Goal: Information Seeking & Learning: Find specific fact

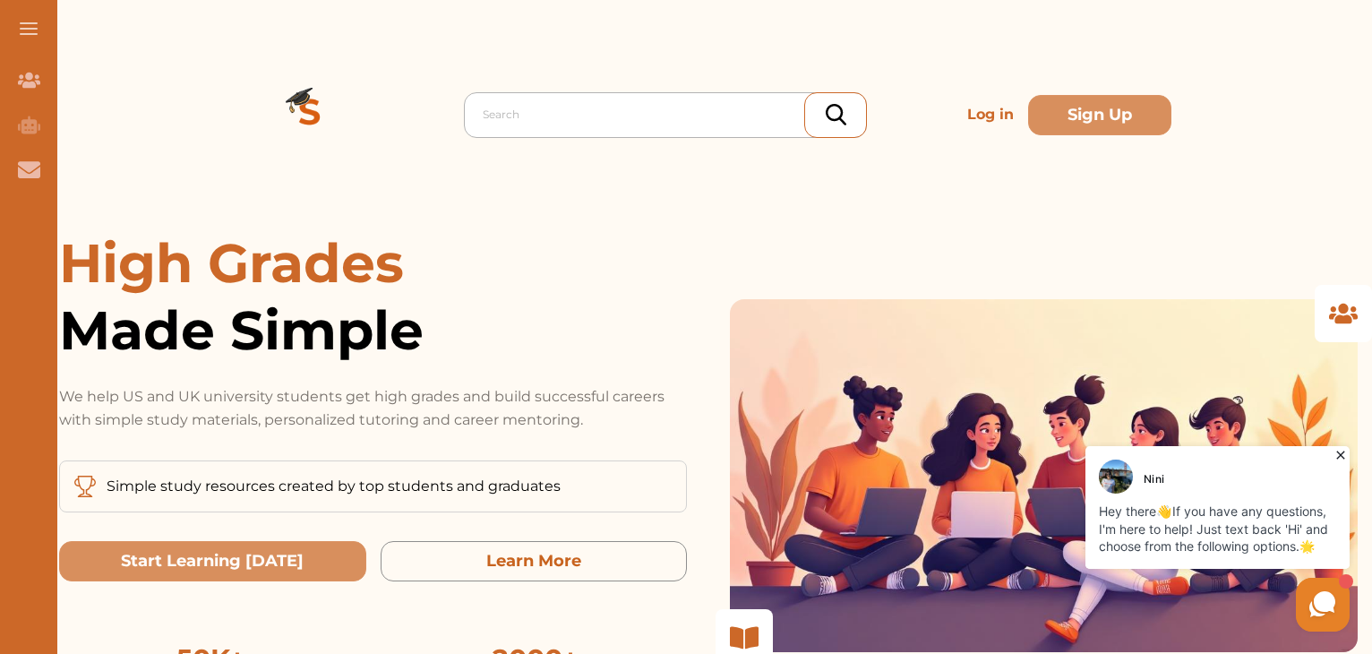
click at [485, 112] on input "text" at bounding box center [485, 114] width 4 height 21
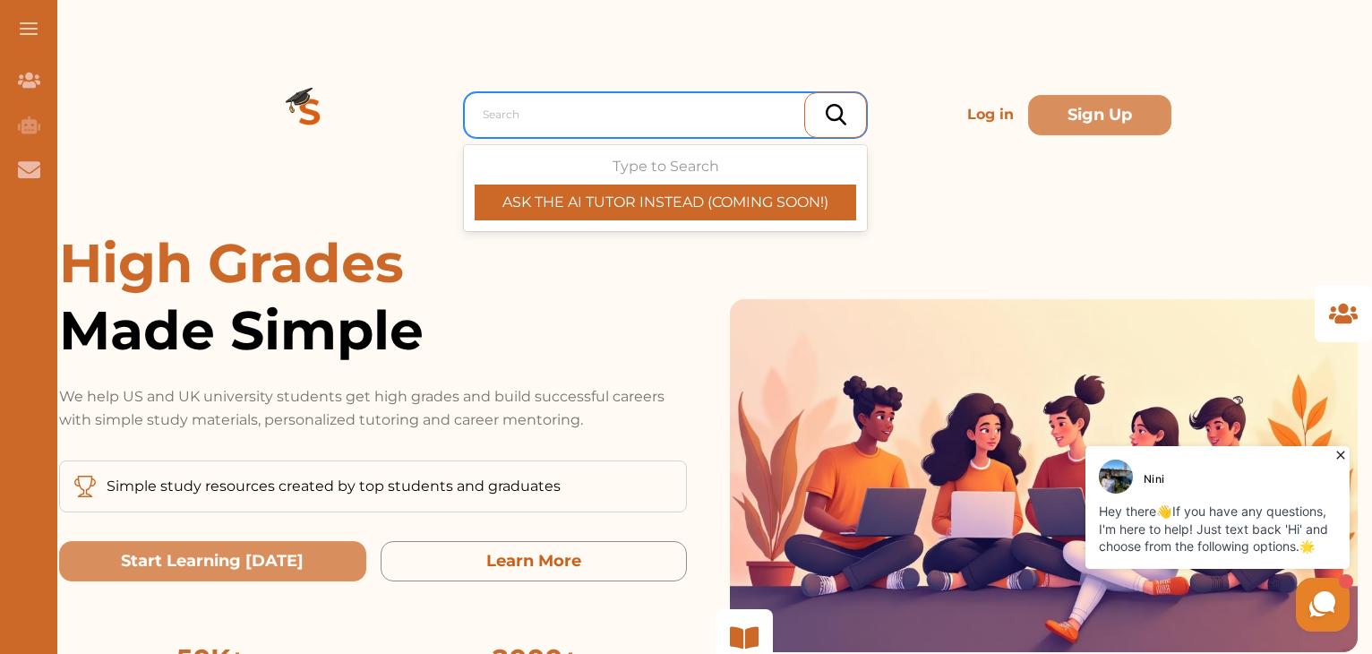
click at [485, 112] on input "text" at bounding box center [485, 114] width 4 height 21
drag, startPoint x: 489, startPoint y: 132, endPoint x: 517, endPoint y: 98, distance: 43.2
click at [517, 98] on div "Search" at bounding box center [670, 114] width 392 height 32
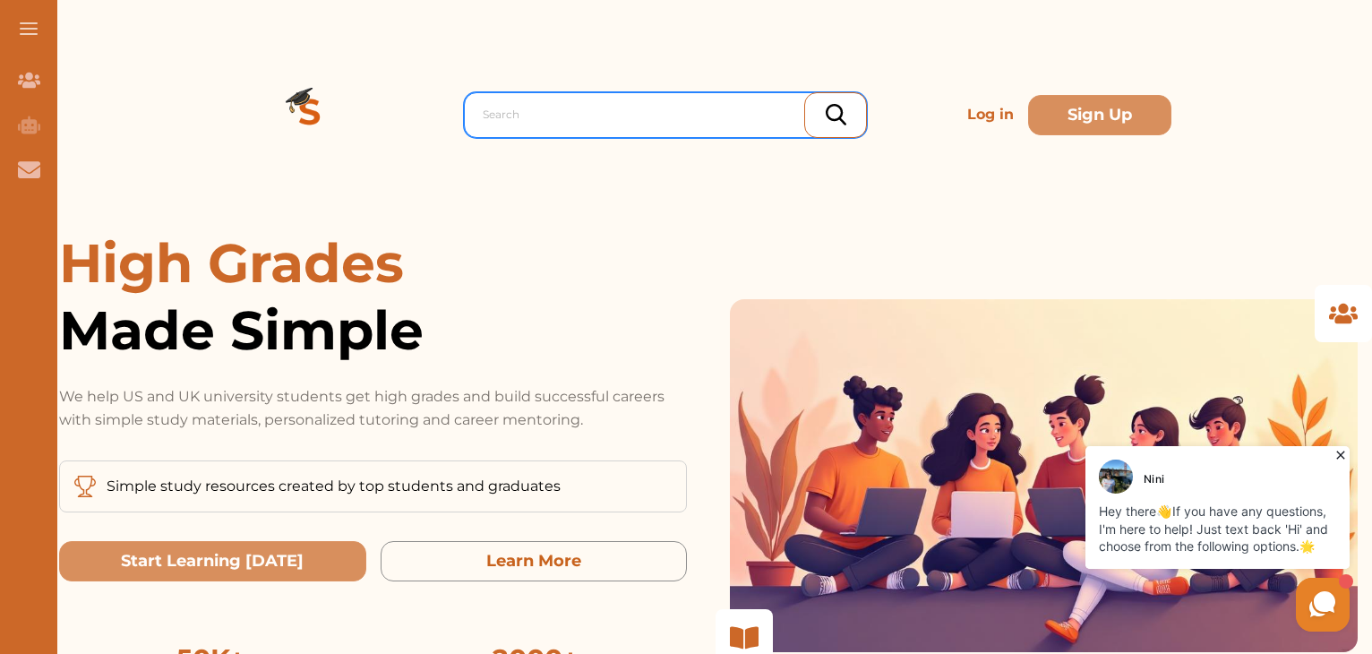
click at [510, 112] on div at bounding box center [670, 114] width 374 height 25
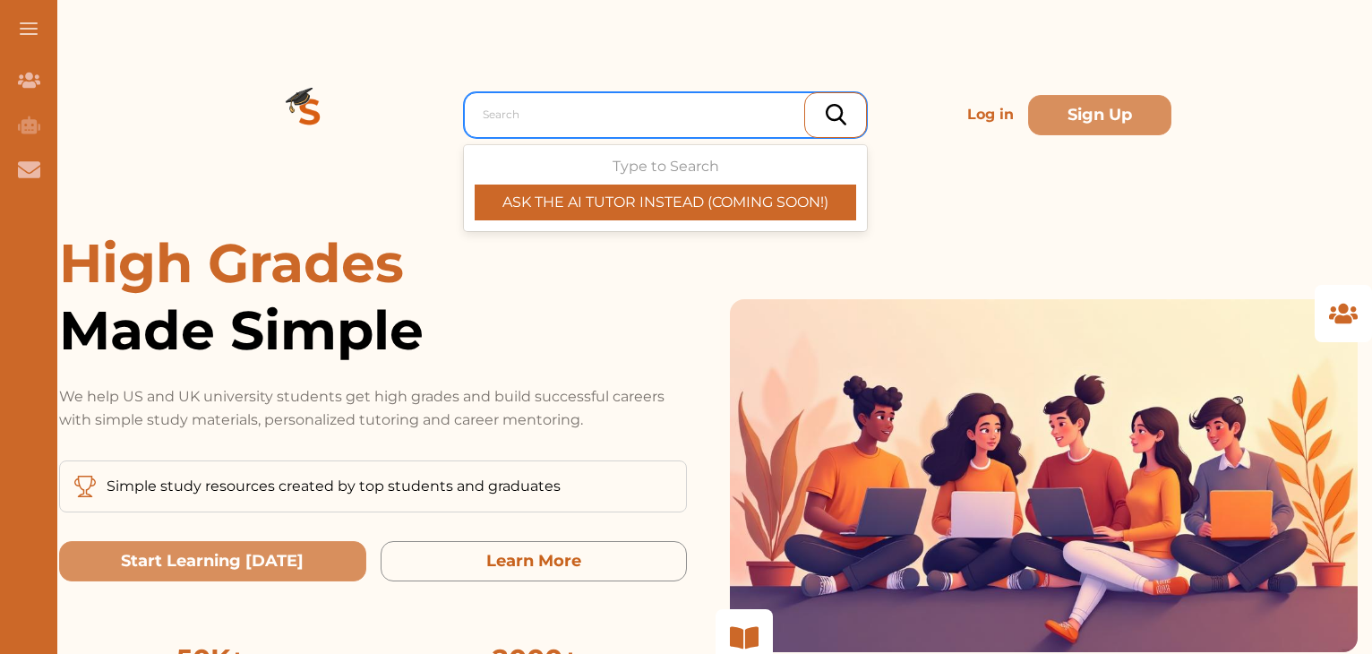
click at [654, 104] on div at bounding box center [670, 114] width 374 height 25
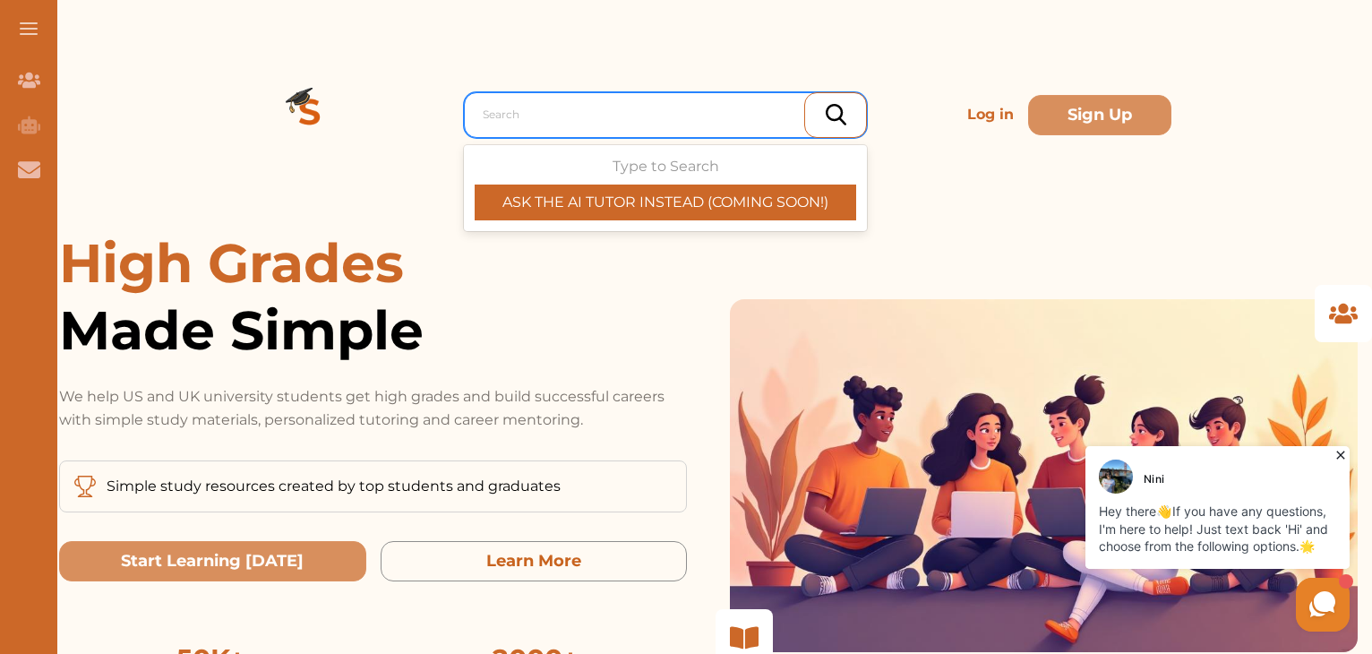
drag, startPoint x: 654, startPoint y: 104, endPoint x: 498, endPoint y: 123, distance: 156.9
click at [498, 123] on div at bounding box center [670, 114] width 374 height 25
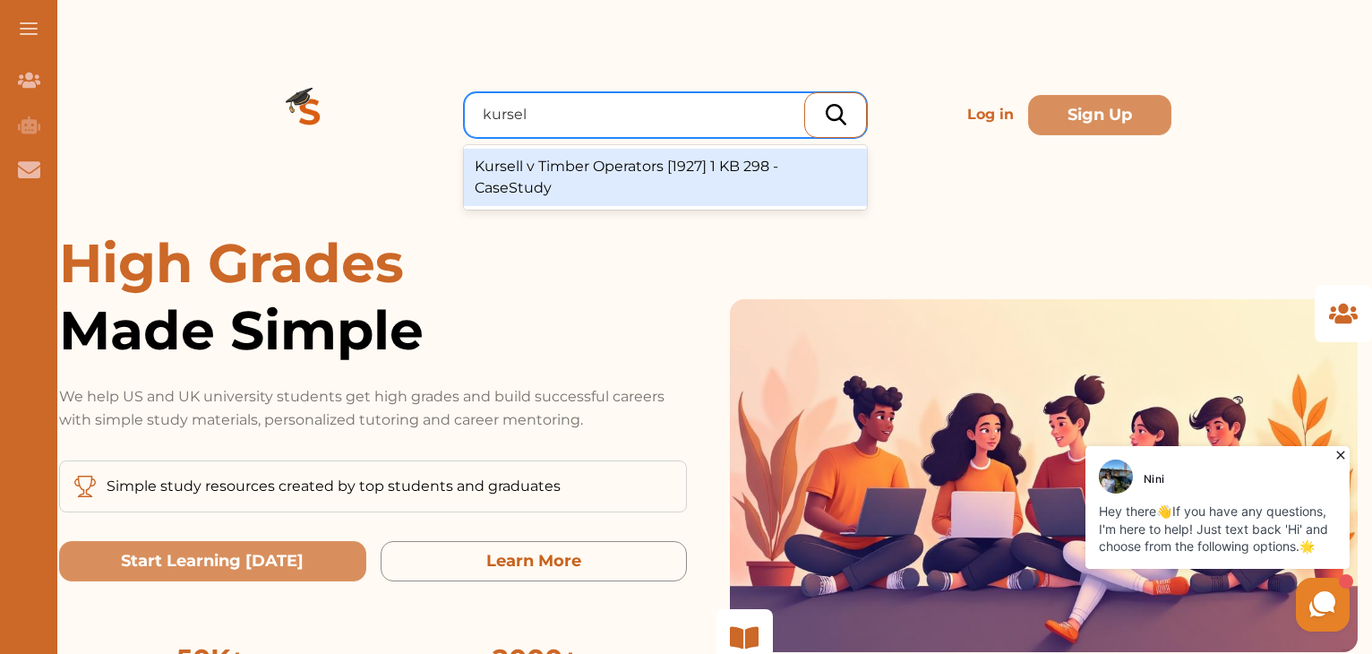
type input "kursell"
click at [526, 199] on div "Kursell v Timber Operators [1927] 1 KB 298 - CaseStudy" at bounding box center [665, 177] width 403 height 57
